Goal: Ask a question

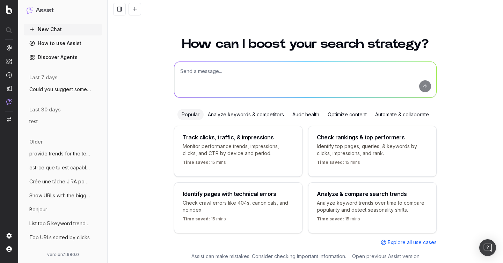
scroll to position [8, 0]
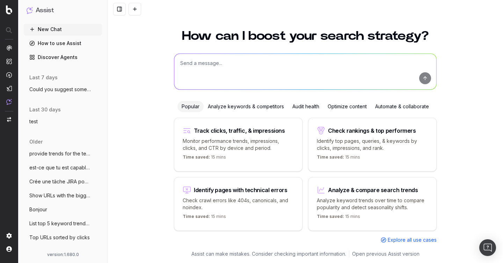
click at [207, 68] on textarea at bounding box center [305, 72] width 262 height 36
paste textarea "[URL][DOMAIN_NAME]"
type textarea "tu peux m'analyser cette page : [URL][DOMAIN_NAME]"
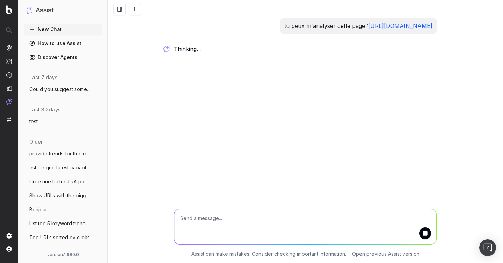
scroll to position [0, 0]
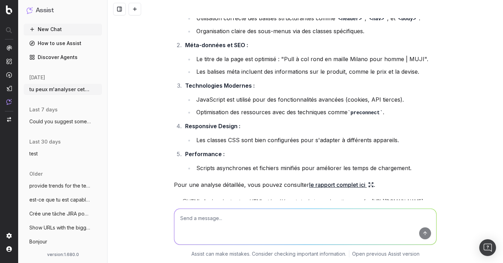
scroll to position [75, 0]
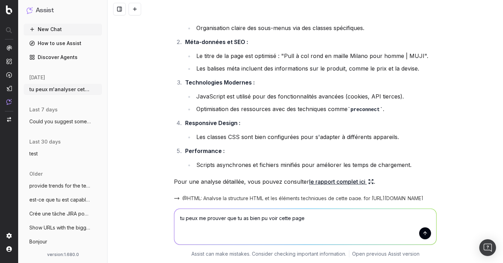
type textarea "tu peux me prouver que tu as bien pu voir cette page"
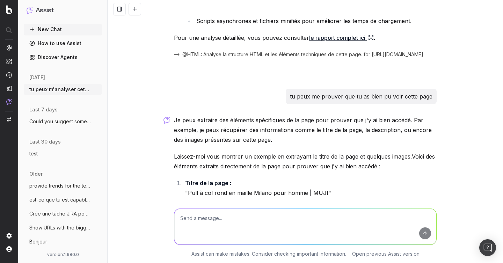
scroll to position [1065, 0]
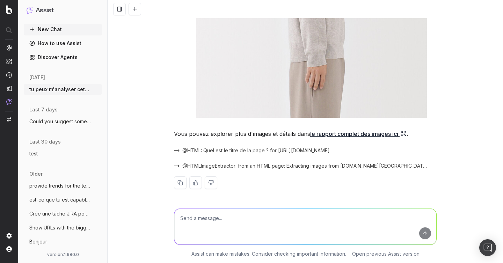
click at [220, 218] on textarea at bounding box center [305, 227] width 262 height 36
type textarea "tu peux me montrer un graph en appelant l'agent data"
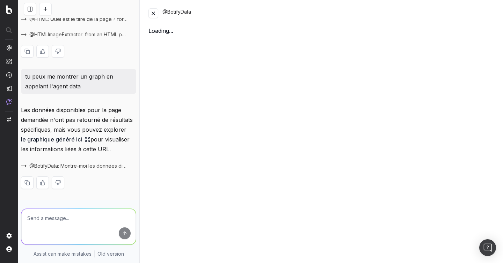
scroll to position [1087, 0]
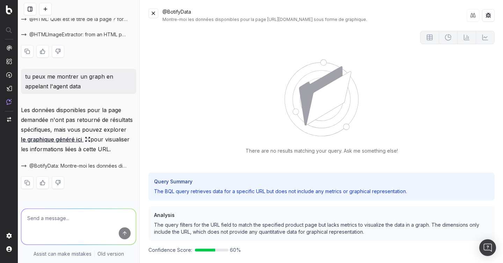
click at [152, 15] on button at bounding box center [153, 13] width 10 height 10
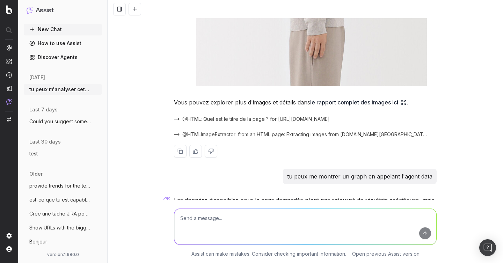
scroll to position [1157, 0]
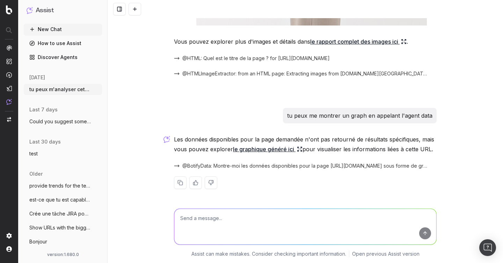
click at [195, 212] on textarea at bounding box center [305, 227] width 262 height 36
type textarea "Tu peux demander à botify data de me montrer le nombre de clicks sur ma home pa…"
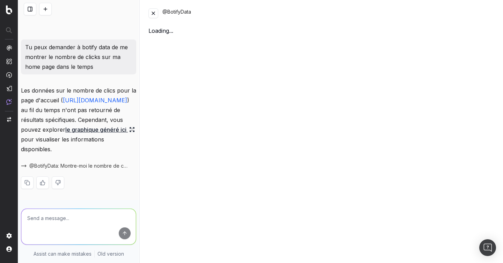
scroll to position [1238, 0]
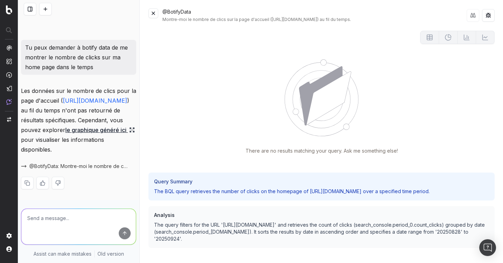
click at [153, 17] on button at bounding box center [153, 13] width 10 height 10
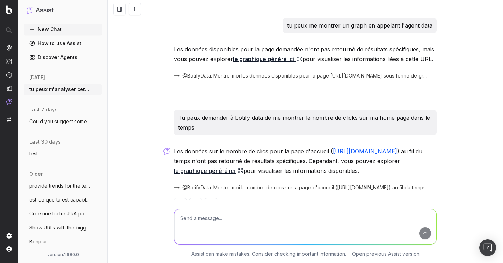
scroll to position [1269, 0]
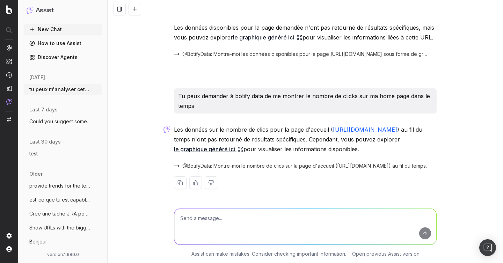
click at [243, 144] on link "le graphique généré ici" at bounding box center [208, 149] width 69 height 10
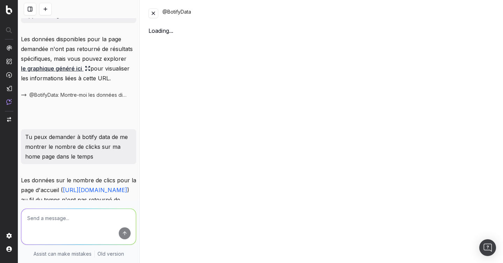
scroll to position [1160, 0]
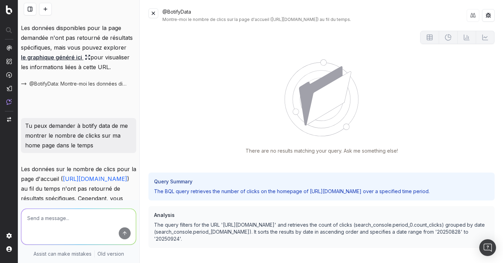
click at [153, 12] on button at bounding box center [153, 13] width 10 height 10
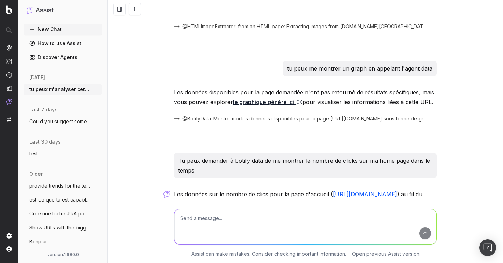
scroll to position [1179, 0]
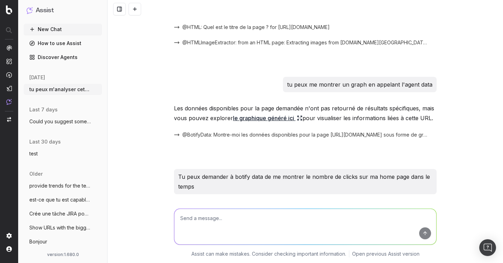
click at [283, 225] on textarea at bounding box center [305, 227] width 262 height 36
paste textarea "[URL][DOMAIN_NAME]"
type textarea "tu peux m'analyser cette page : [URL][DOMAIN_NAME]"
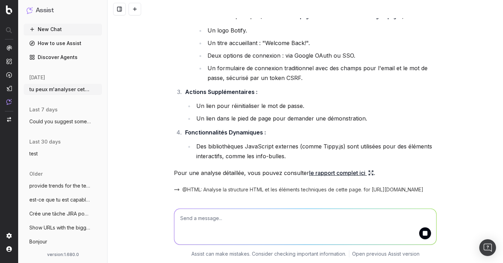
scroll to position [1667, 0]
